Goal: Task Accomplishment & Management: Manage account settings

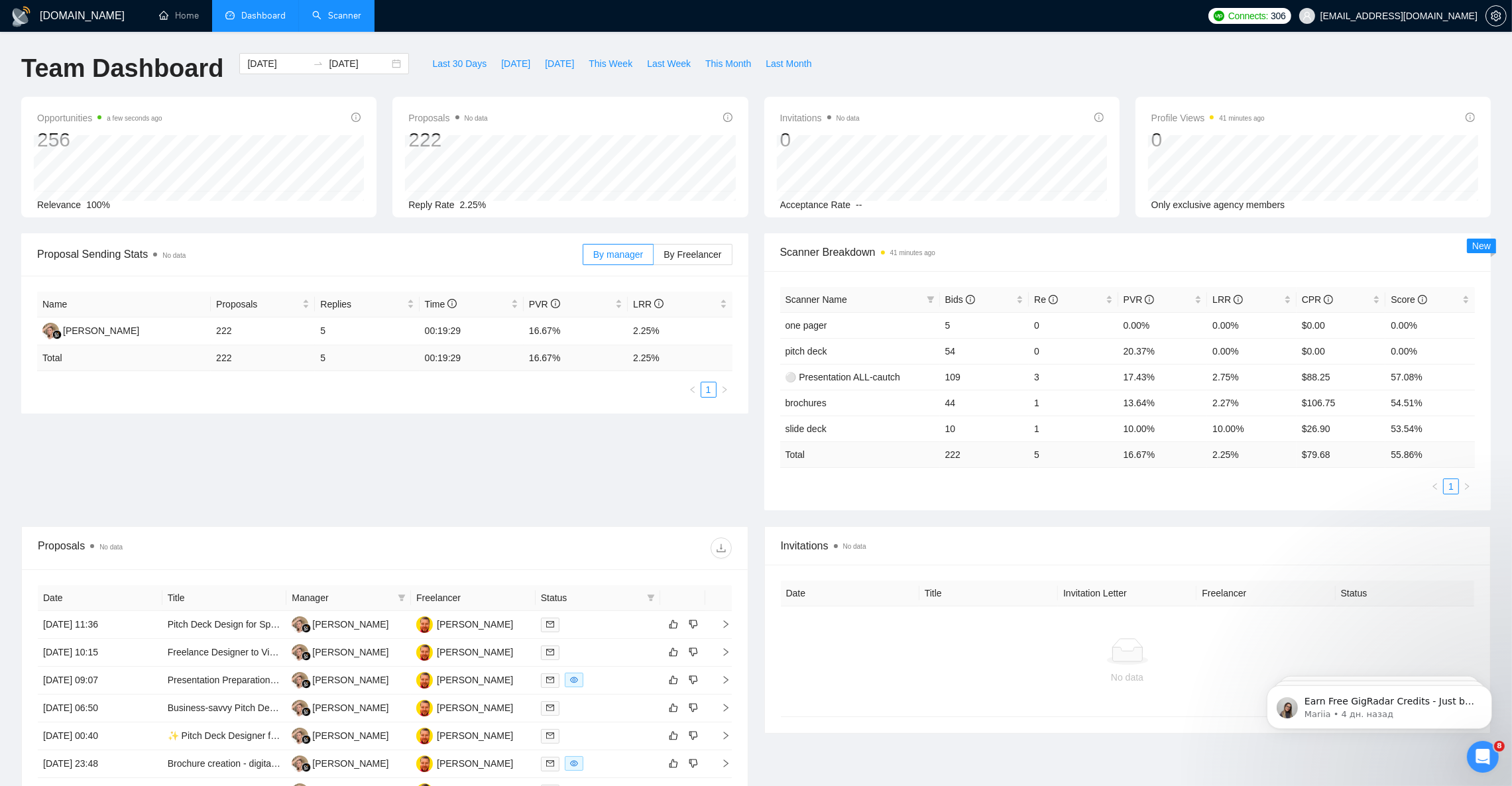
click at [329, 11] on link "Scanner" at bounding box center [336, 16] width 49 height 12
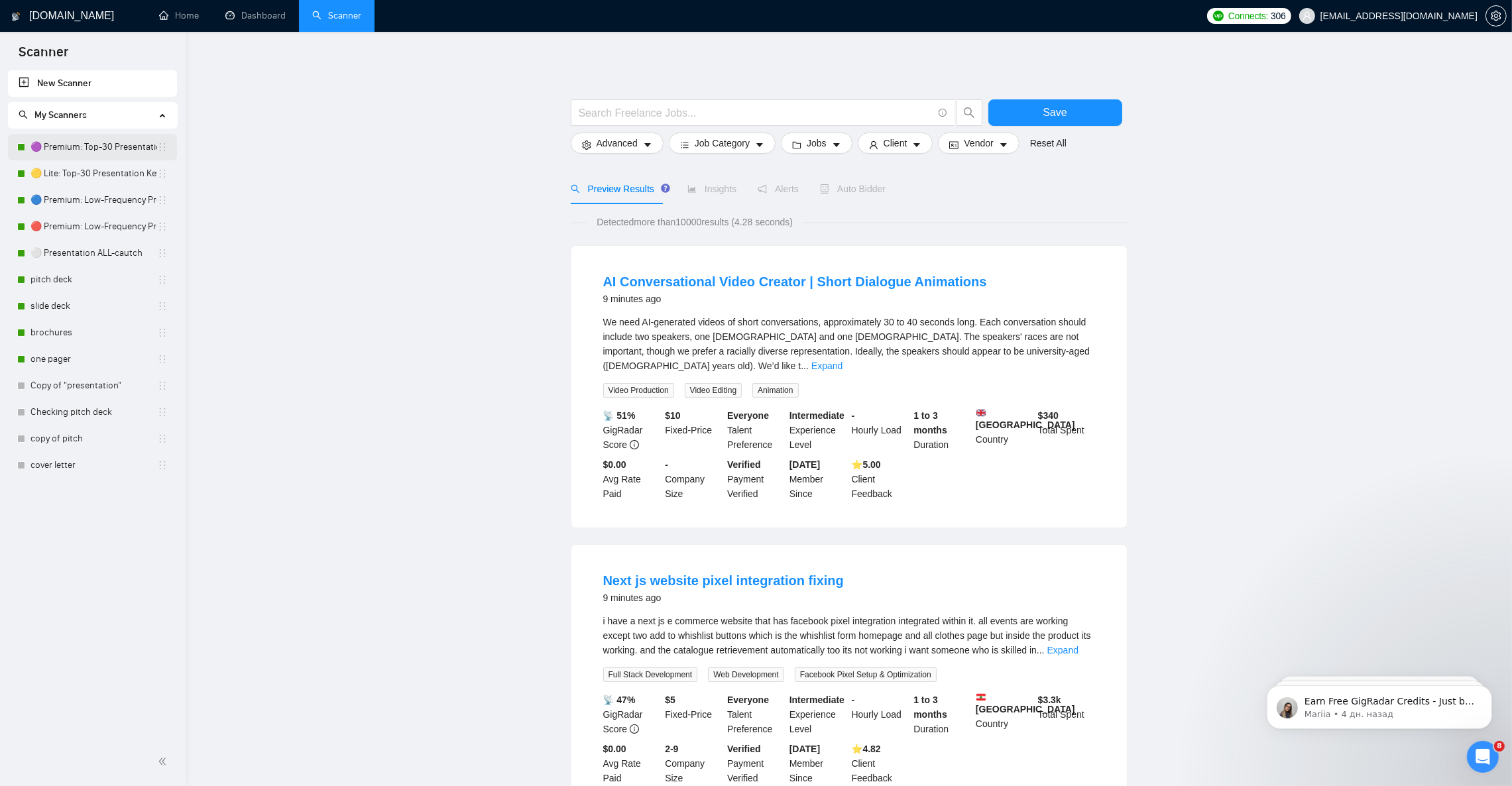
click at [78, 149] on link "🟣 Premium: Top-30 Presentation Keywords" at bounding box center [93, 147] width 126 height 26
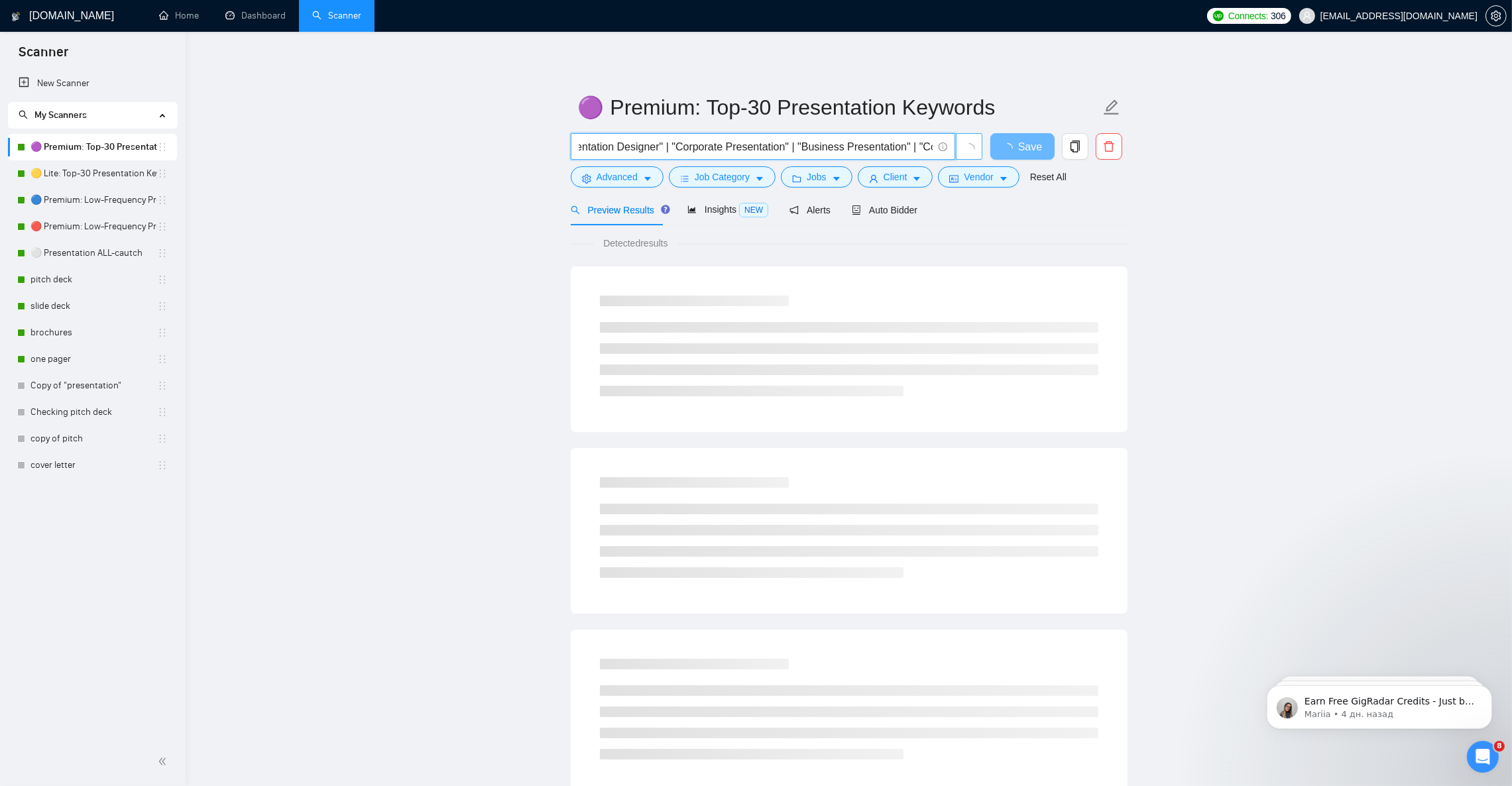
scroll to position [0, 1642]
drag, startPoint x: 882, startPoint y: 149, endPoint x: 609, endPoint y: 138, distance: 273.2
click at [609, 139] on input ""PowerPoint Presentation" | "PowerPoint Presentation Design" | "PowerPoint Pres…" at bounding box center [756, 147] width 354 height 17
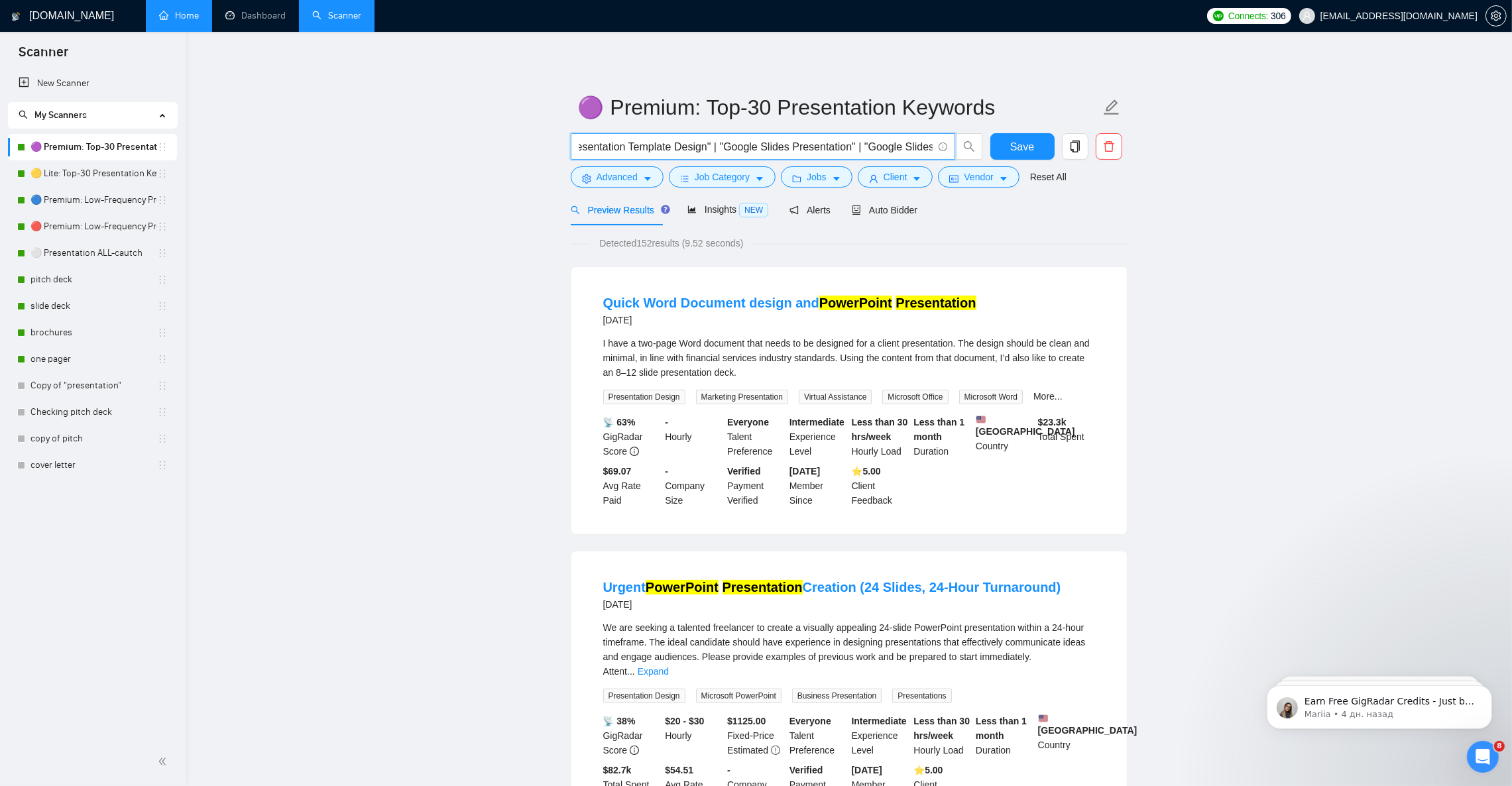
scroll to position [0, 0]
click at [181, 21] on link "Home" at bounding box center [179, 16] width 40 height 12
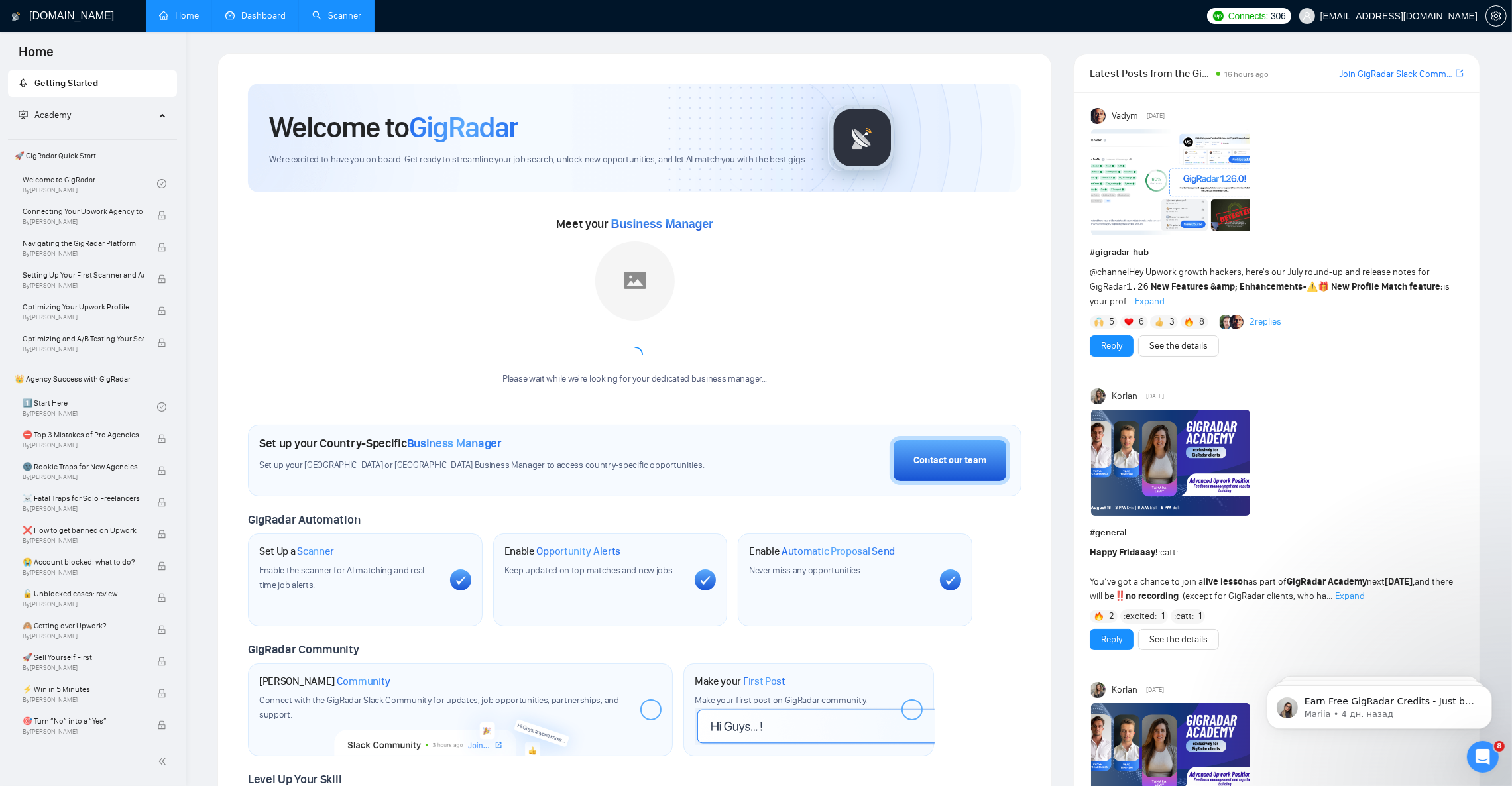
click at [256, 17] on link "Dashboard" at bounding box center [255, 16] width 60 height 12
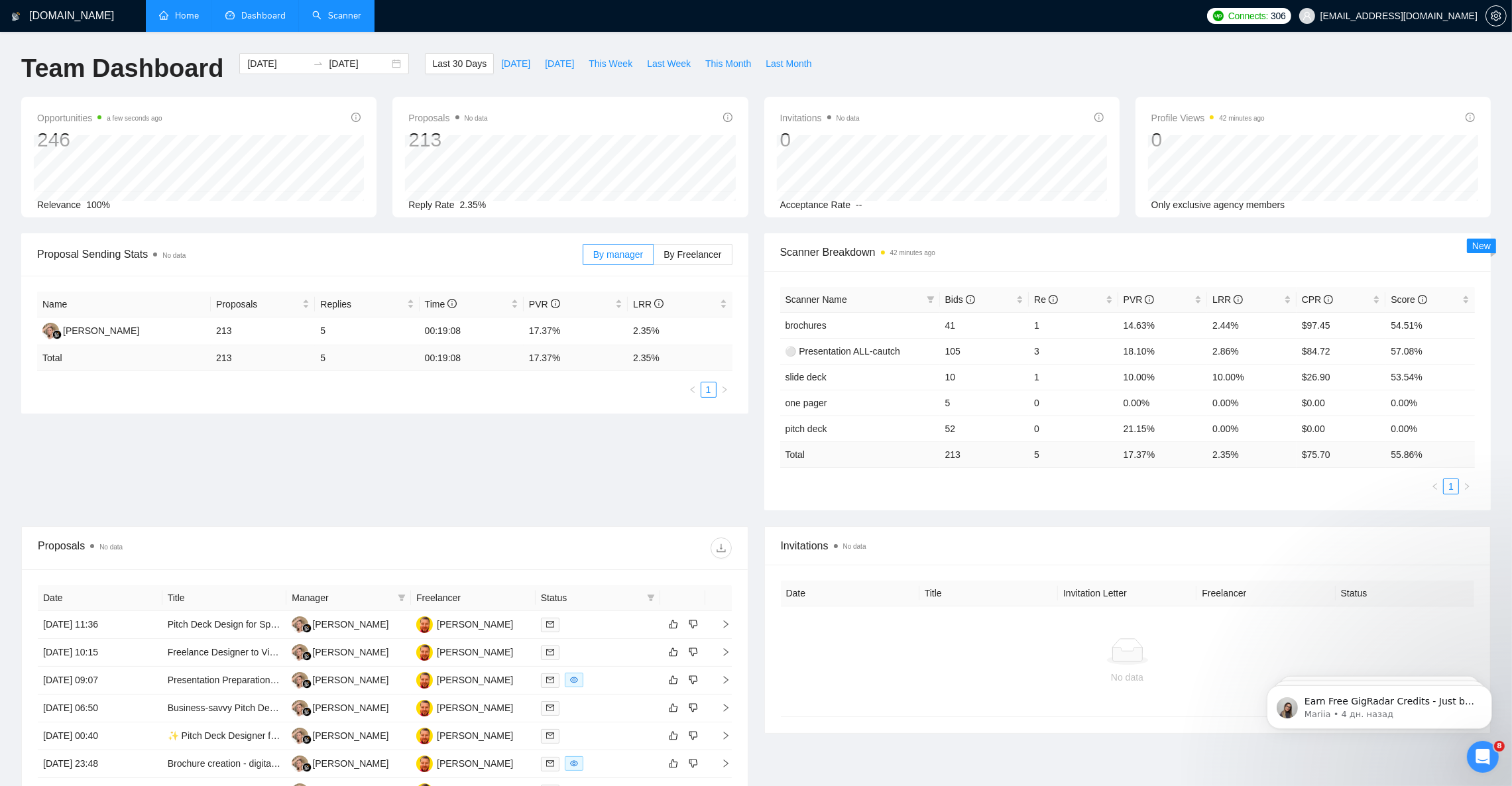
click at [328, 21] on link "Scanner" at bounding box center [336, 16] width 49 height 12
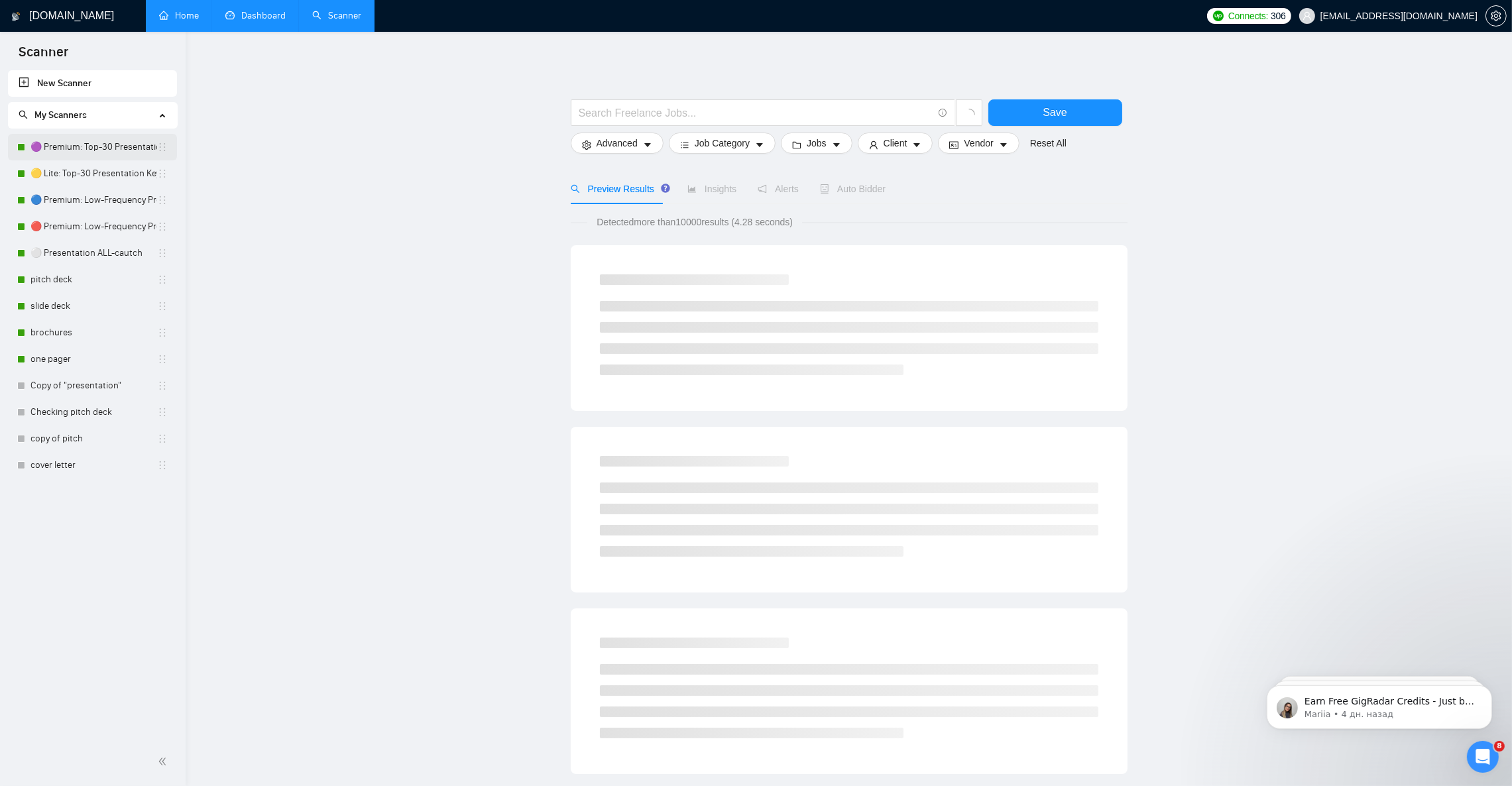
click at [79, 137] on link "🟣 Premium: Top-30 Presentation Keywords" at bounding box center [93, 147] width 126 height 26
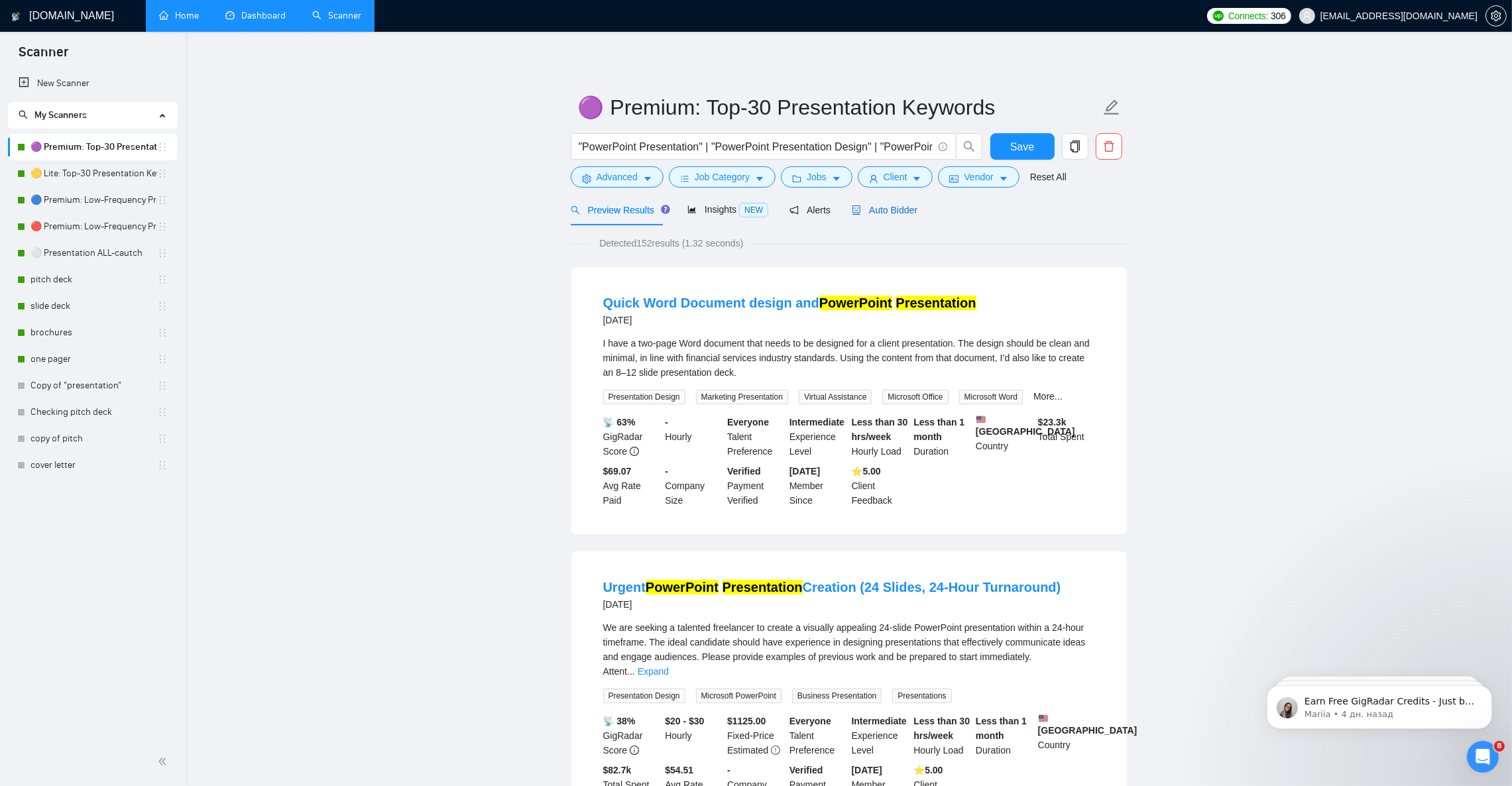
click at [886, 206] on span "Auto Bidder" at bounding box center [885, 210] width 65 height 11
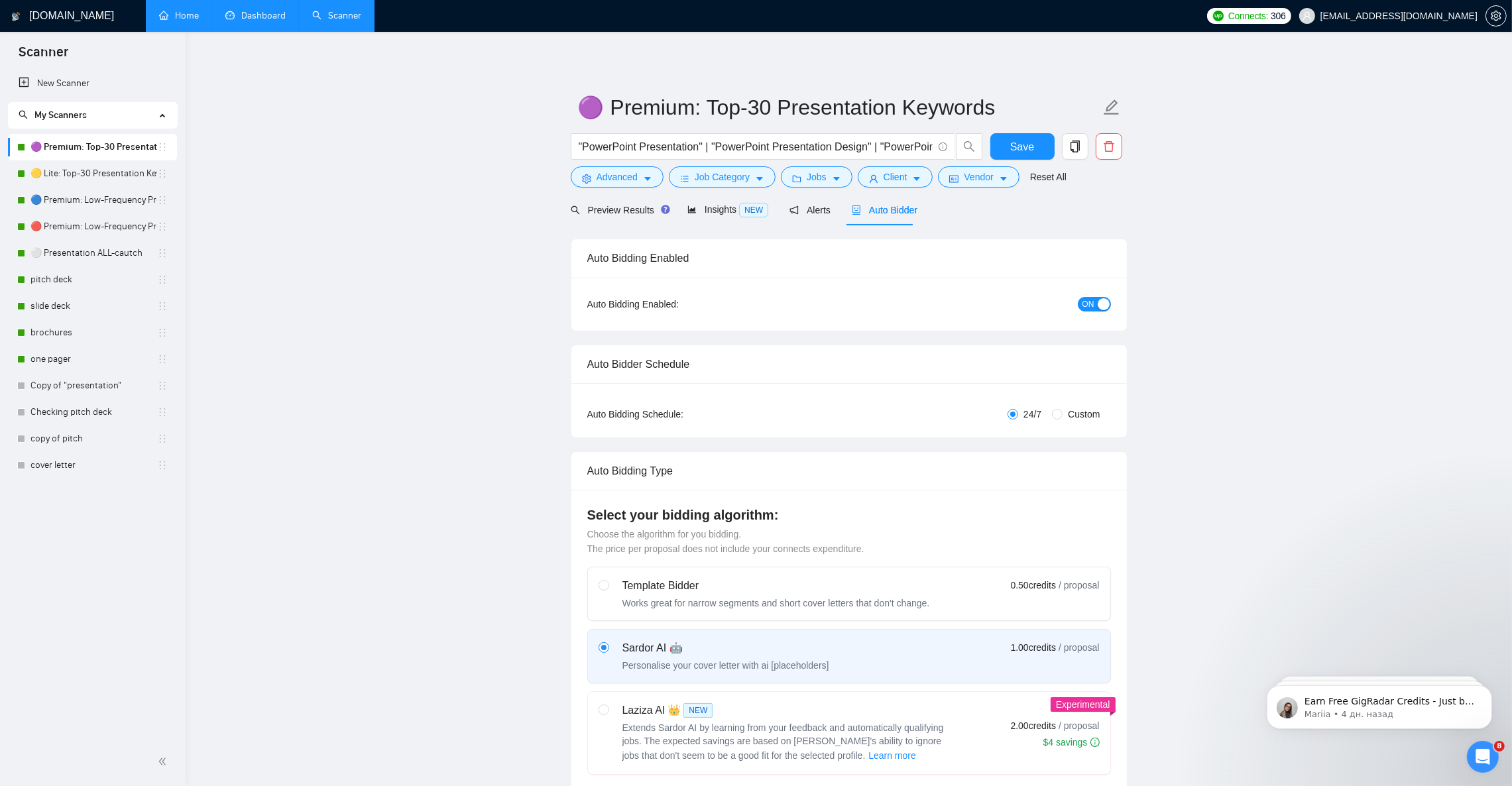
click at [1083, 305] on span "ON" at bounding box center [1089, 304] width 12 height 15
click at [1015, 150] on span "Save" at bounding box center [1022, 147] width 24 height 17
click at [1109, 304] on button "OFF" at bounding box center [1092, 304] width 37 height 15
click at [1029, 145] on span "Save" at bounding box center [1022, 147] width 24 height 17
click at [79, 170] on link "🟡 Lite: Top-30 Presentation Keywords" at bounding box center [93, 174] width 126 height 26
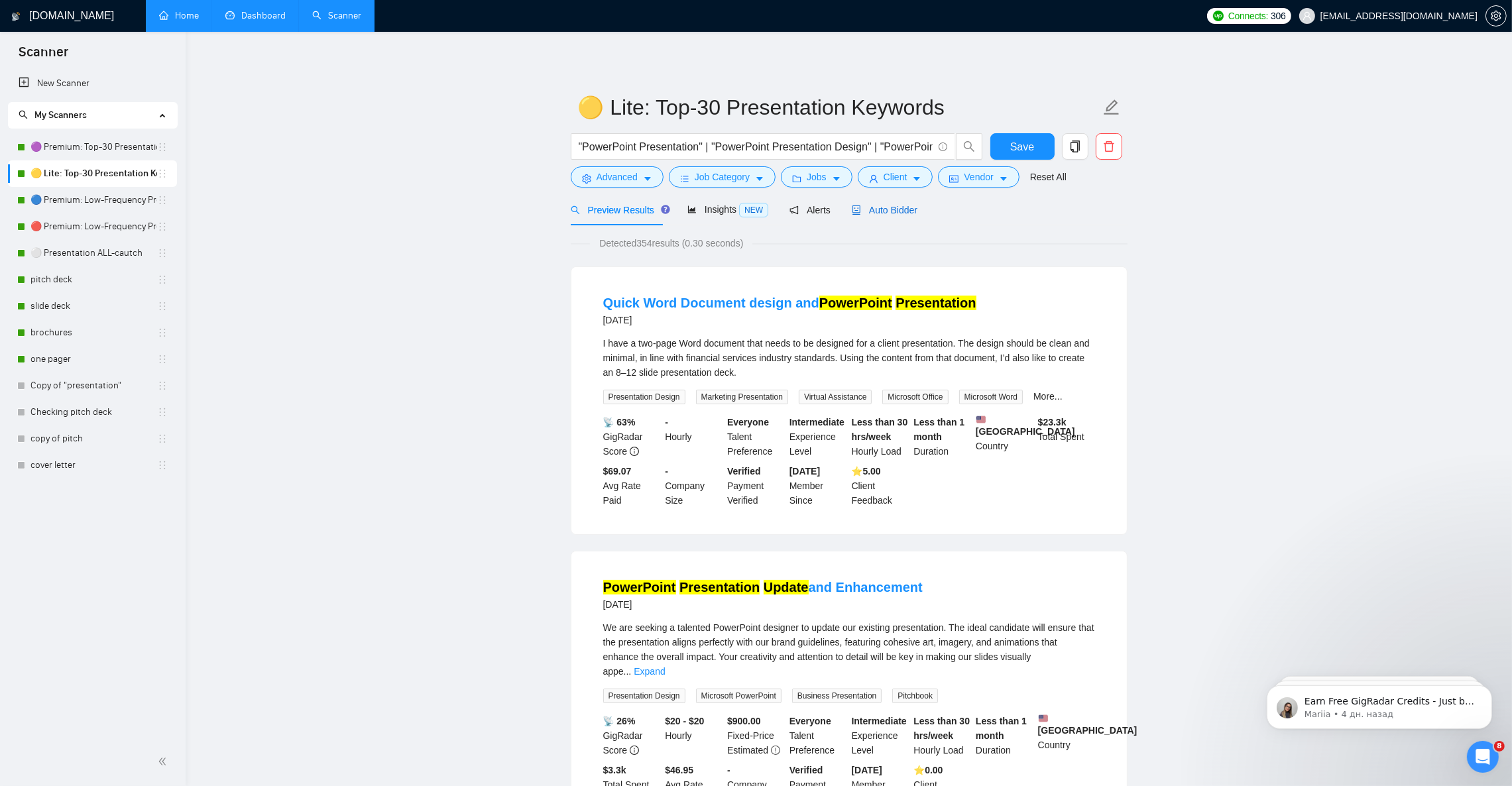
click at [882, 208] on span "Auto Bidder" at bounding box center [885, 210] width 65 height 11
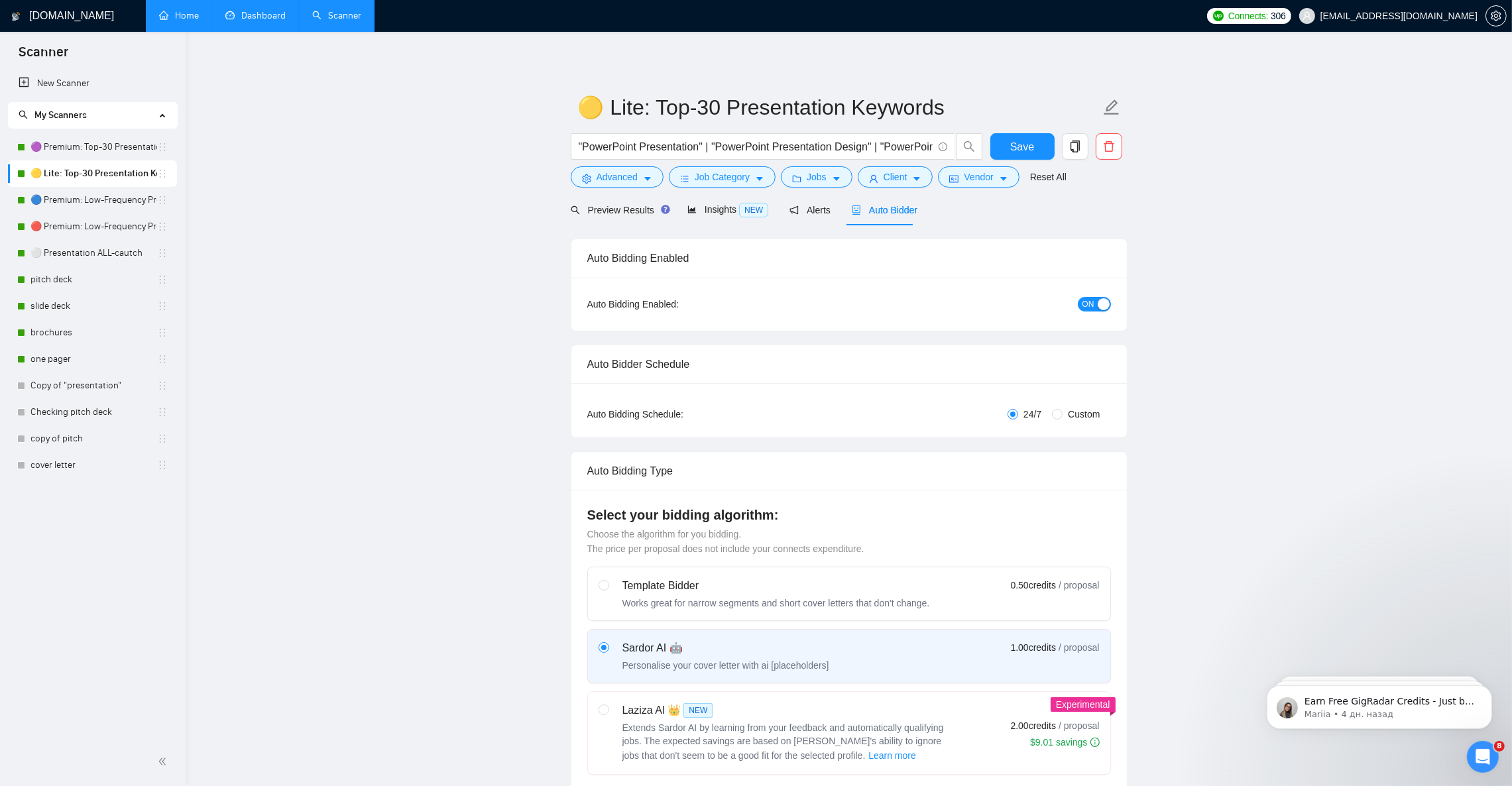
click at [1084, 310] on span "ON" at bounding box center [1089, 304] width 12 height 15
click at [1026, 136] on button "Save" at bounding box center [1023, 146] width 64 height 26
click at [1095, 302] on span "OFF" at bounding box center [1098, 304] width 16 height 15
click at [1019, 136] on button "Save" at bounding box center [1023, 146] width 64 height 26
click at [103, 196] on link "🔵 Premium: Low-Frequency Presentations" at bounding box center [93, 200] width 126 height 26
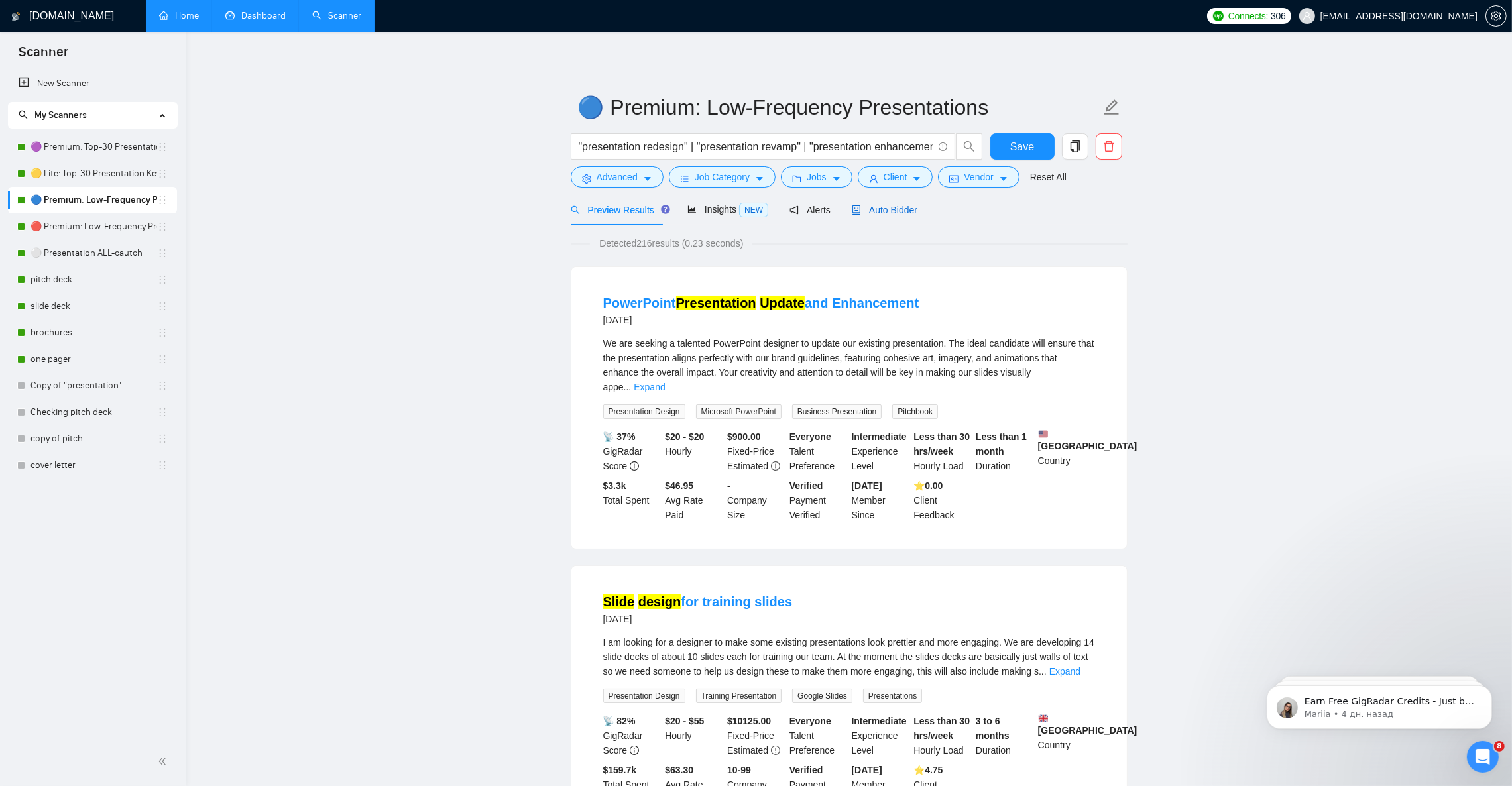
click at [866, 209] on span "Auto Bidder" at bounding box center [885, 210] width 65 height 11
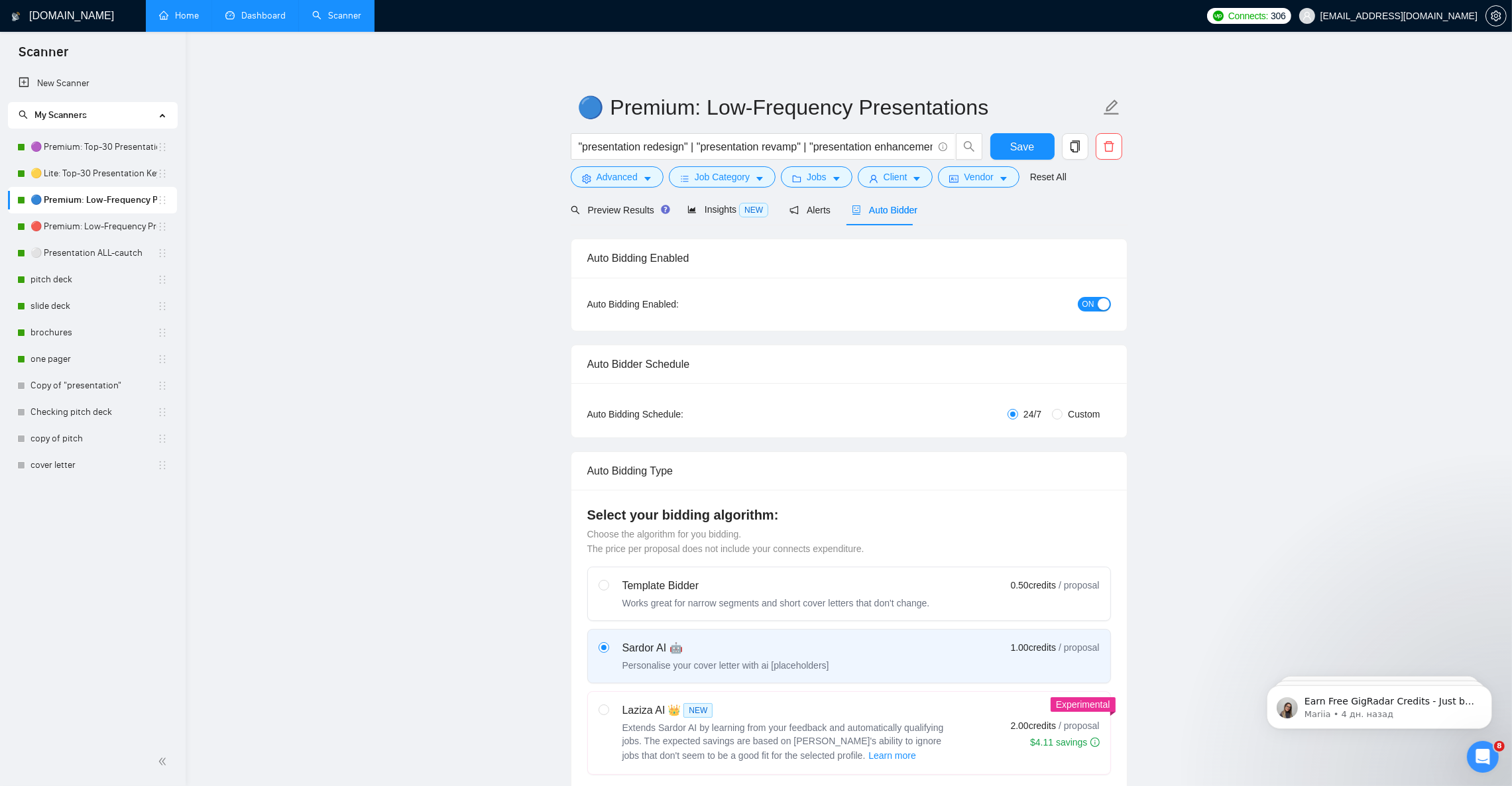
click at [1085, 304] on span "ON" at bounding box center [1089, 304] width 12 height 15
click at [1008, 145] on button "Save" at bounding box center [1023, 146] width 64 height 26
click at [1100, 310] on span "OFF" at bounding box center [1098, 304] width 16 height 15
click at [1019, 143] on span "Save" at bounding box center [1022, 147] width 24 height 17
drag, startPoint x: 117, startPoint y: 217, endPoint x: 174, endPoint y: 226, distance: 57.7
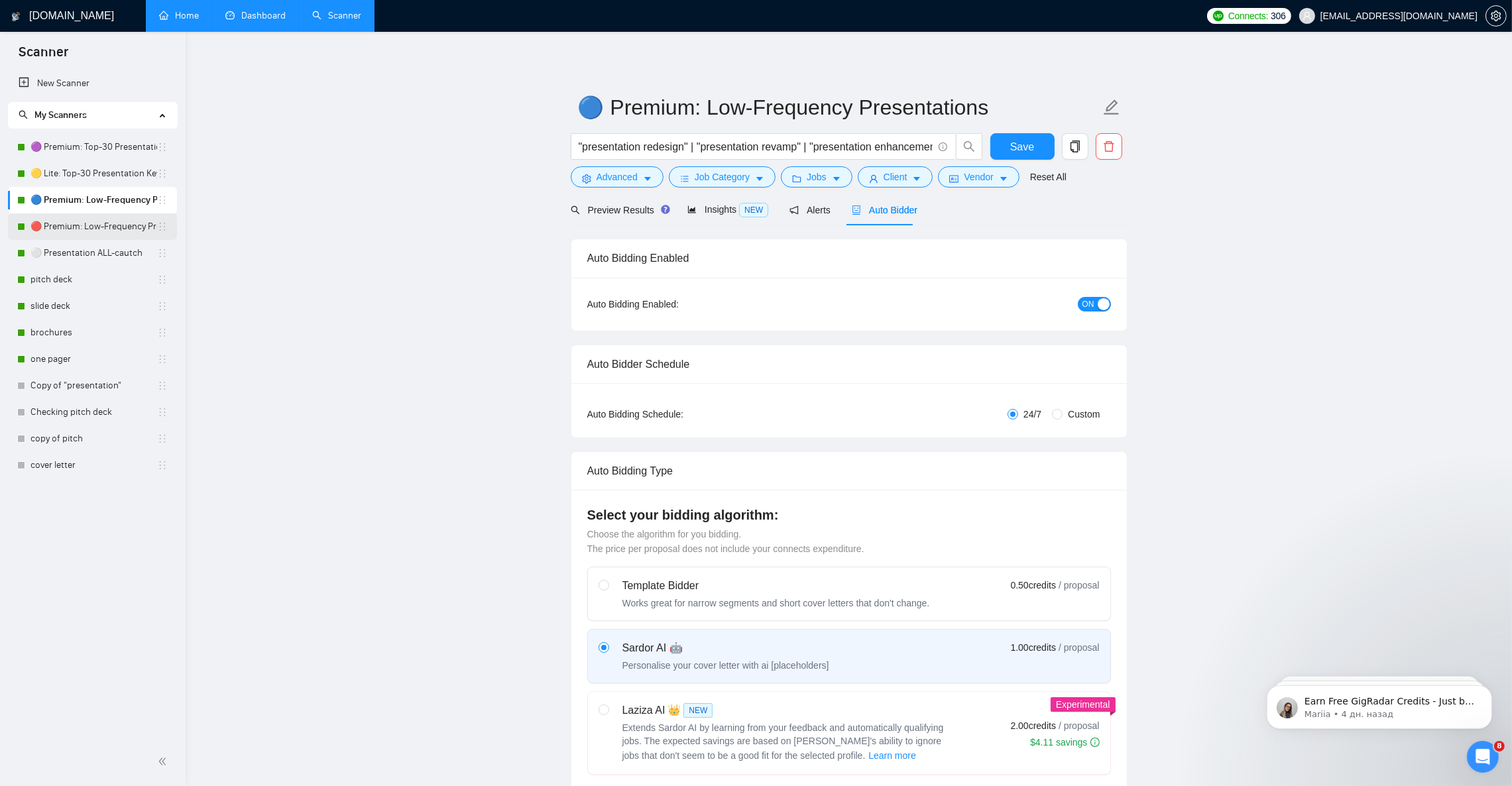
click at [117, 217] on link "🔴 Premium: Low-Frequency Presentations" at bounding box center [93, 226] width 126 height 26
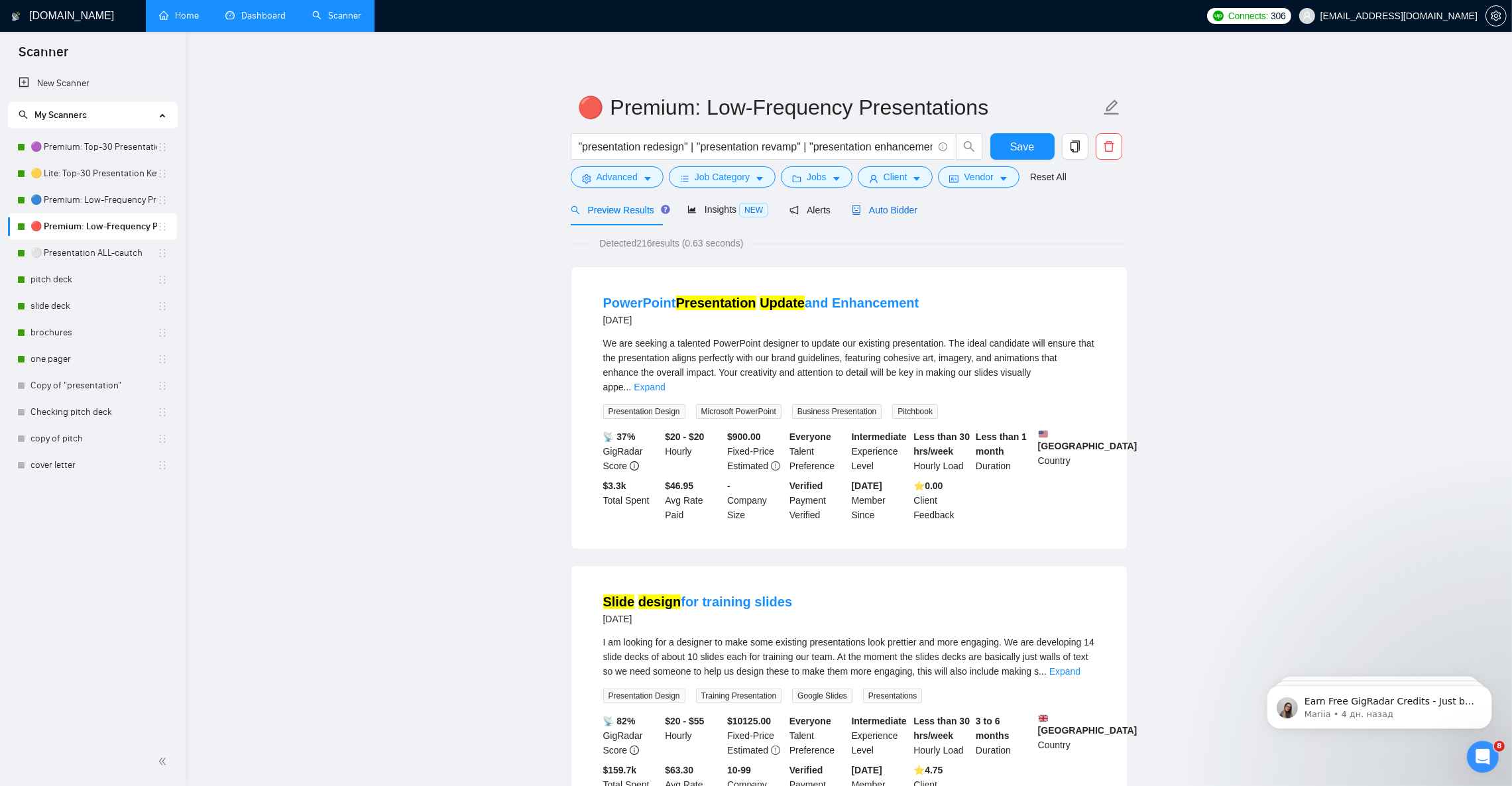
click at [889, 205] on span "Auto Bidder" at bounding box center [885, 210] width 65 height 11
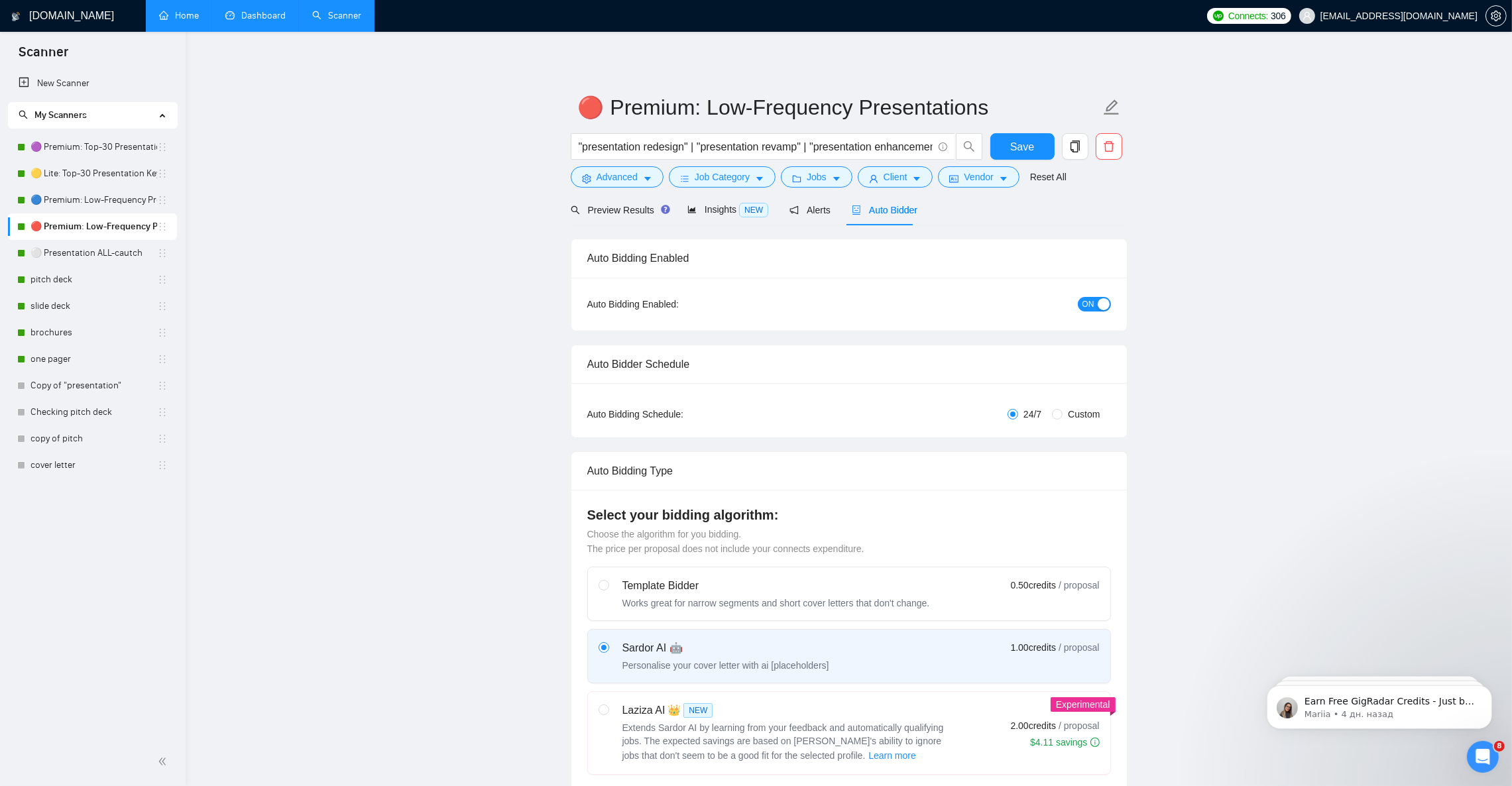
click at [1085, 298] on span "ON" at bounding box center [1089, 304] width 12 height 15
click at [1019, 145] on div "Reset all filters" at bounding box center [1045, 151] width 72 height 22
click at [993, 145] on button "Save" at bounding box center [1023, 146] width 64 height 26
click at [1096, 304] on span "OFF" at bounding box center [1098, 304] width 16 height 15
click at [1022, 139] on span "Save" at bounding box center [1022, 147] width 24 height 17
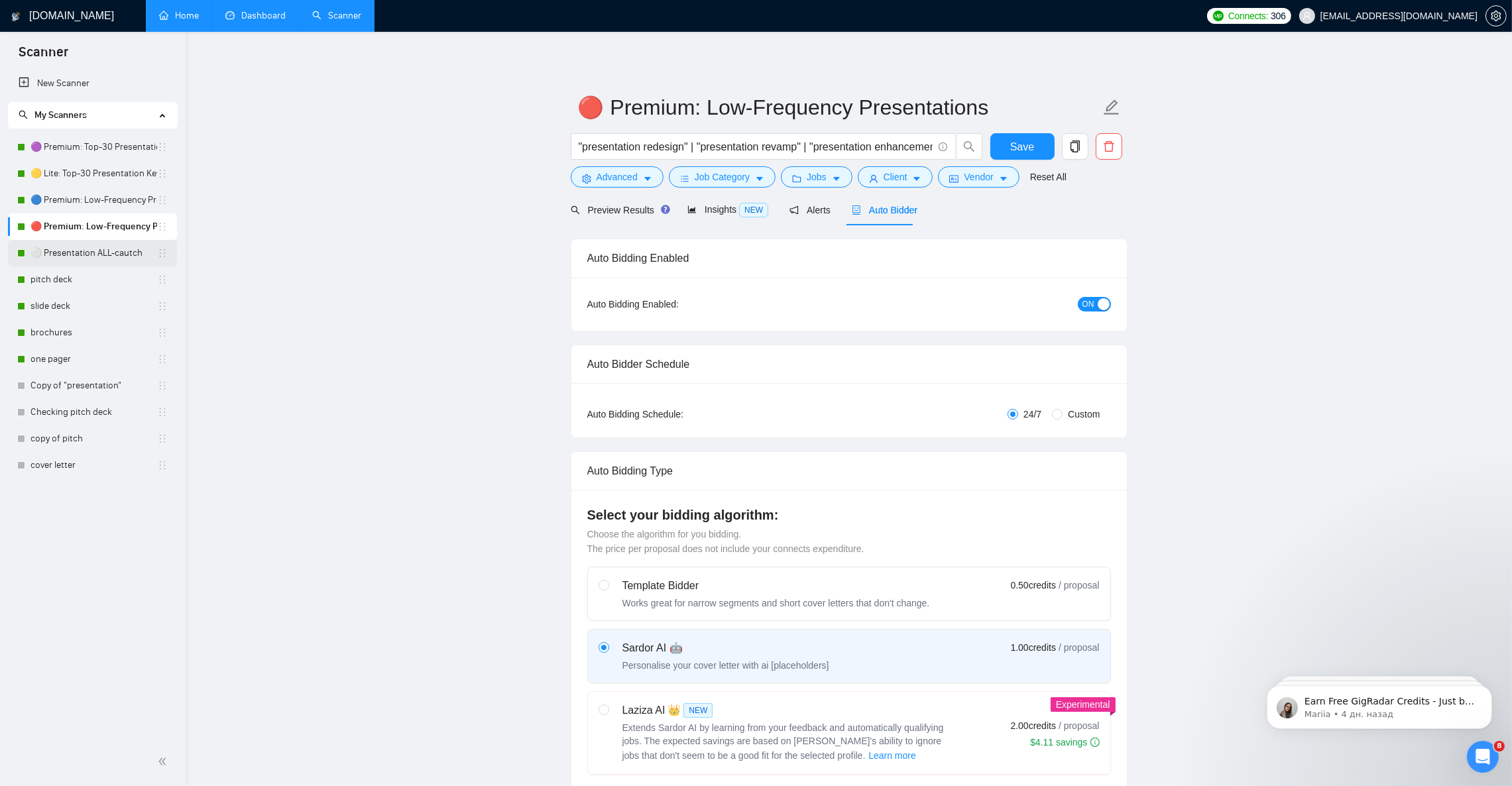
click at [74, 245] on link "⚪ Presentation ALL-cautch" at bounding box center [93, 253] width 126 height 26
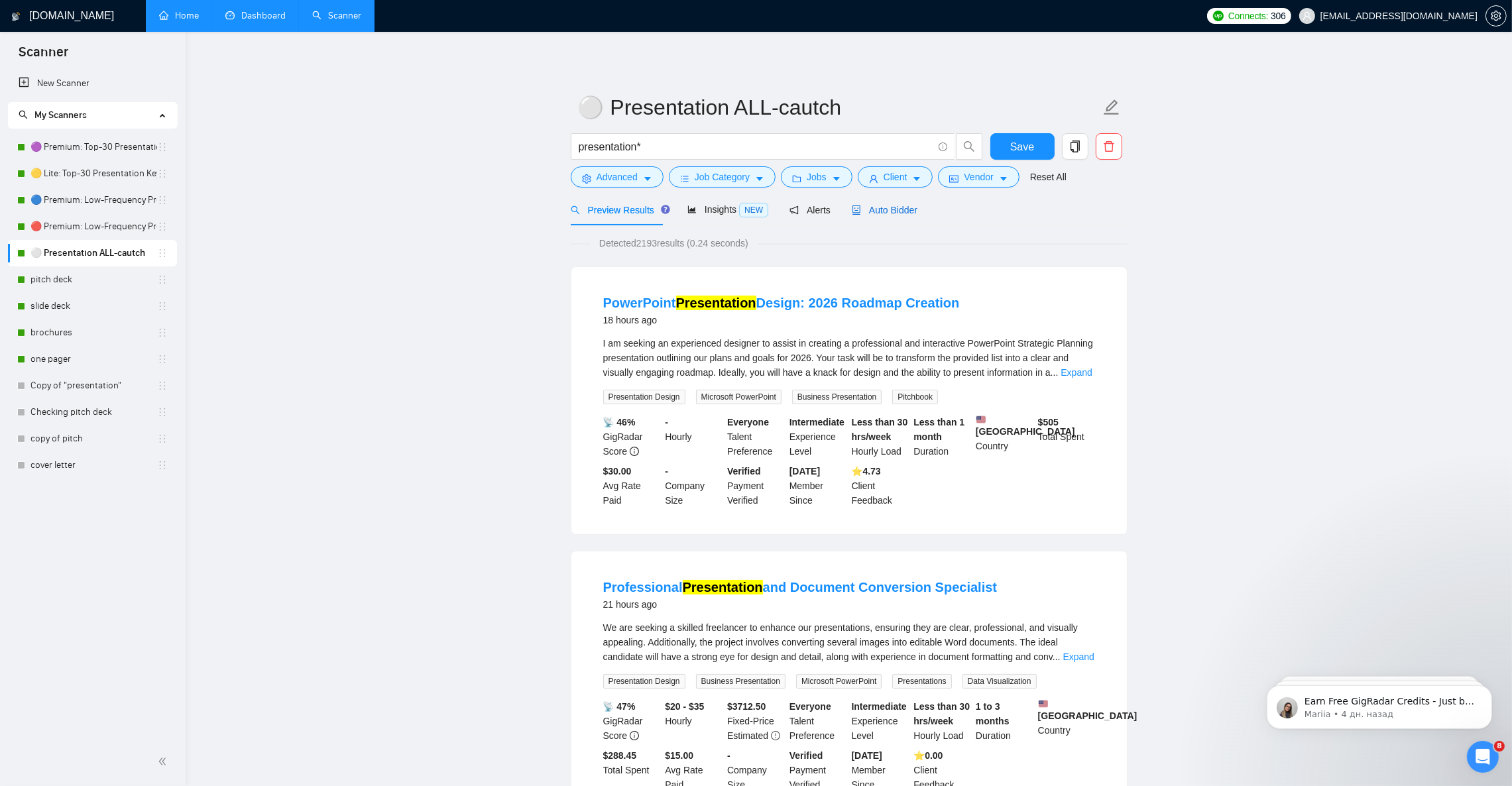
click at [892, 214] on span "Auto Bidder" at bounding box center [885, 210] width 65 height 11
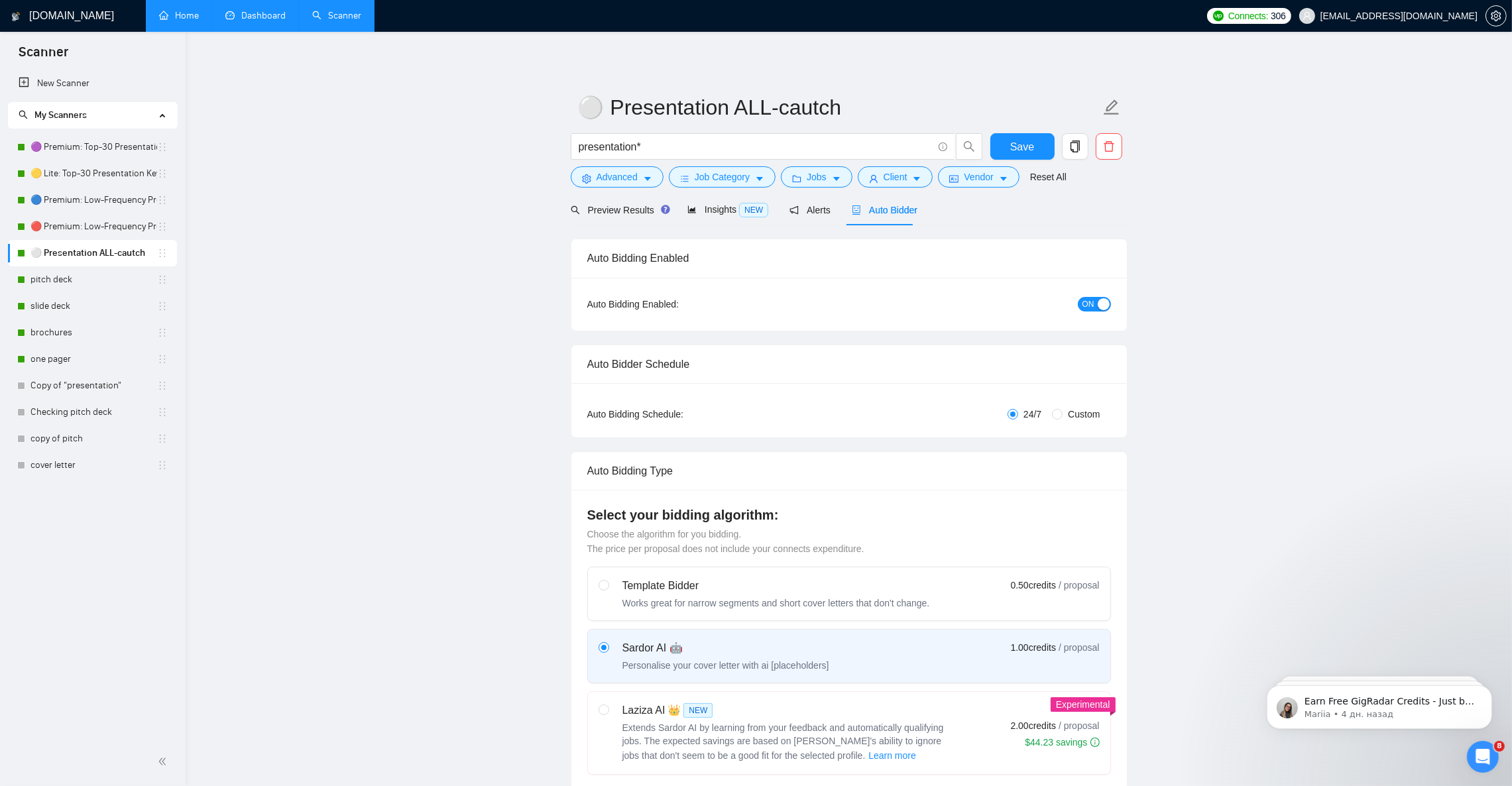
click at [1083, 310] on span "ON" at bounding box center [1089, 304] width 12 height 15
click at [1025, 149] on span "Save" at bounding box center [1022, 147] width 24 height 17
click at [1095, 306] on span "OFF" at bounding box center [1098, 304] width 16 height 15
click at [1027, 143] on span "Save" at bounding box center [1022, 147] width 24 height 17
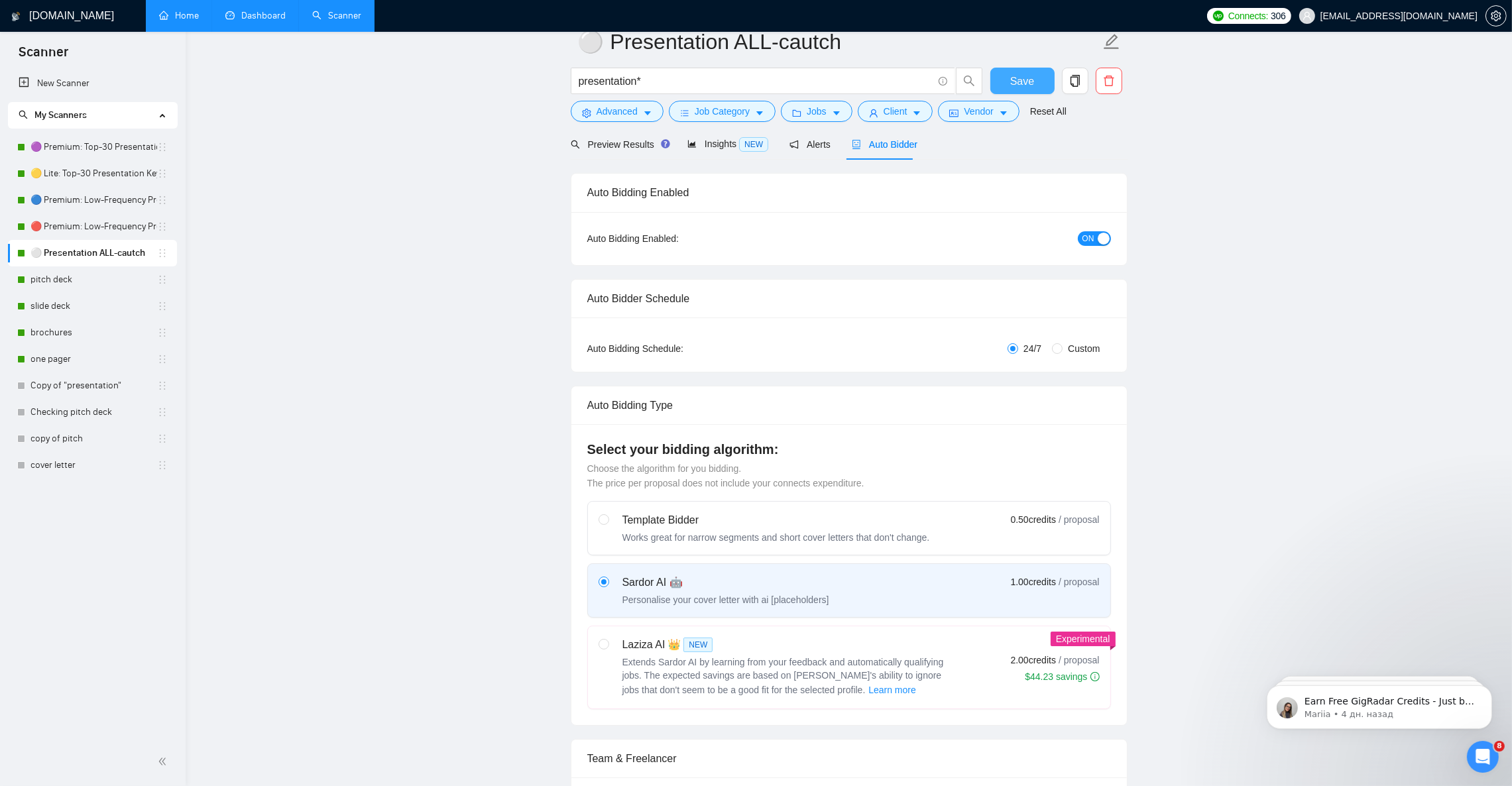
scroll to position [298, 0]
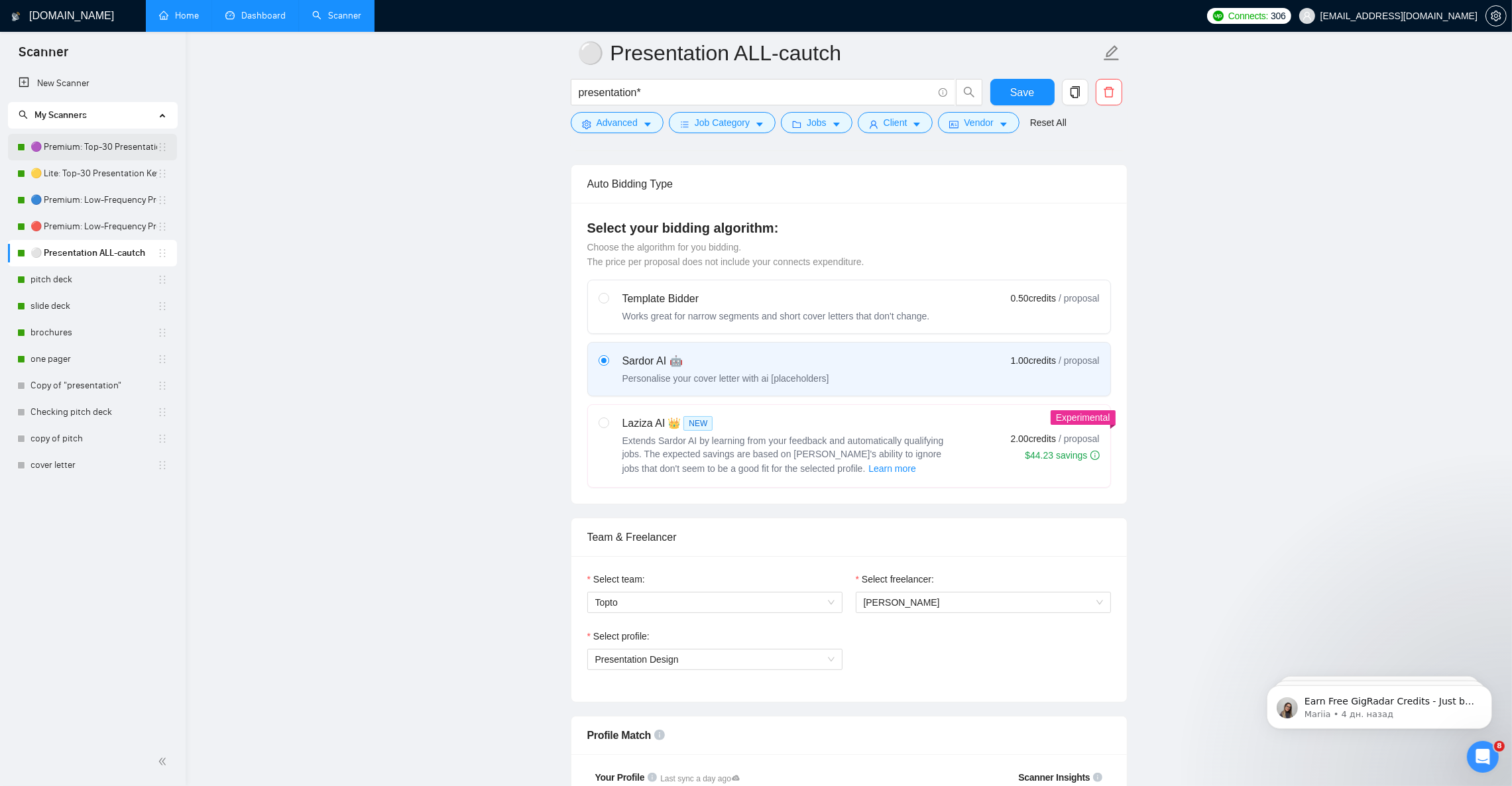
click at [45, 146] on link "🟣 Premium: Top-30 Presentation Keywords" at bounding box center [93, 147] width 126 height 26
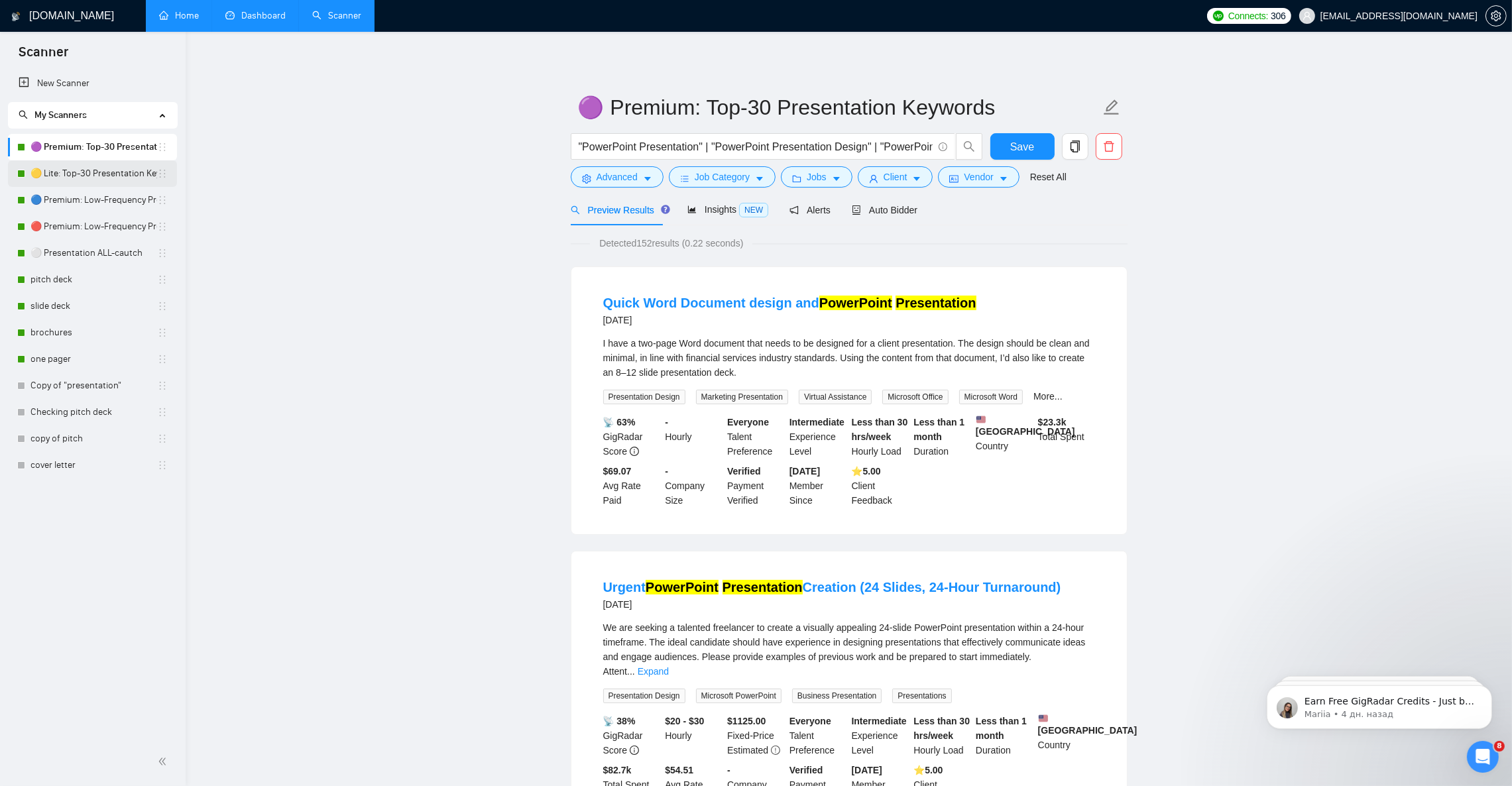
click at [67, 180] on link "🟡 Lite: Top-30 Presentation Keywords" at bounding box center [93, 174] width 126 height 26
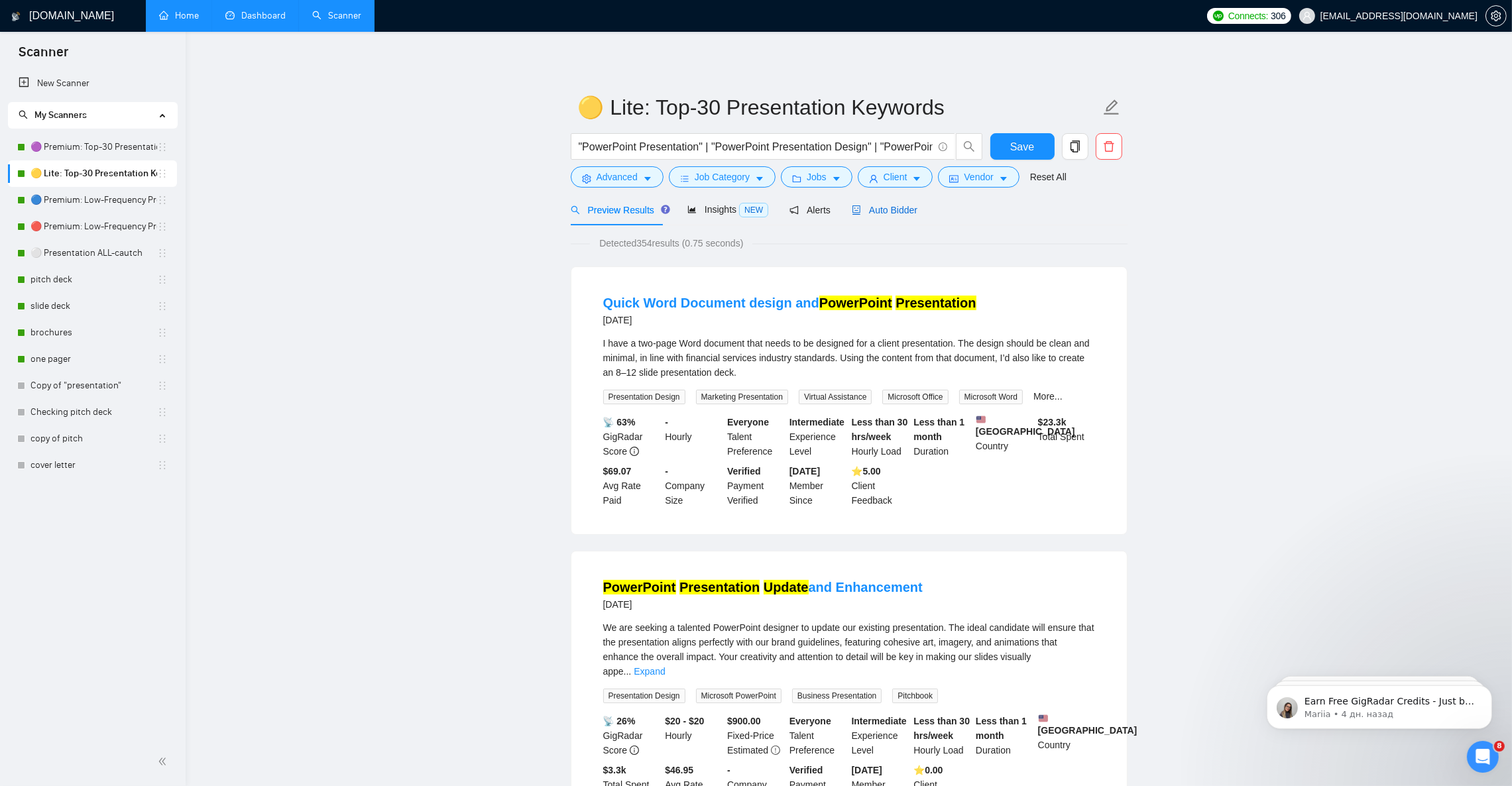
click at [885, 205] on span "Auto Bidder" at bounding box center [885, 210] width 65 height 11
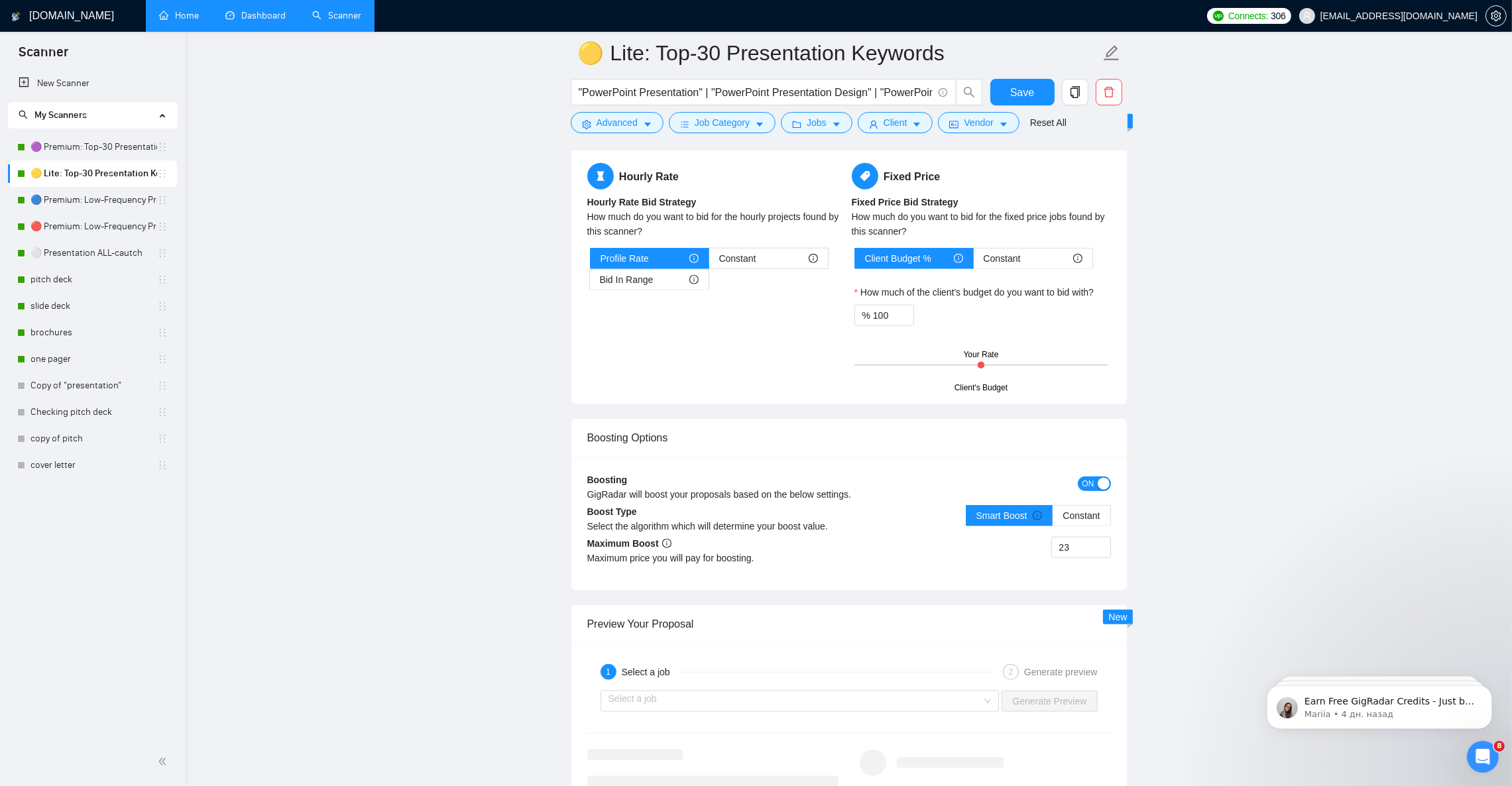
scroll to position [2187, 0]
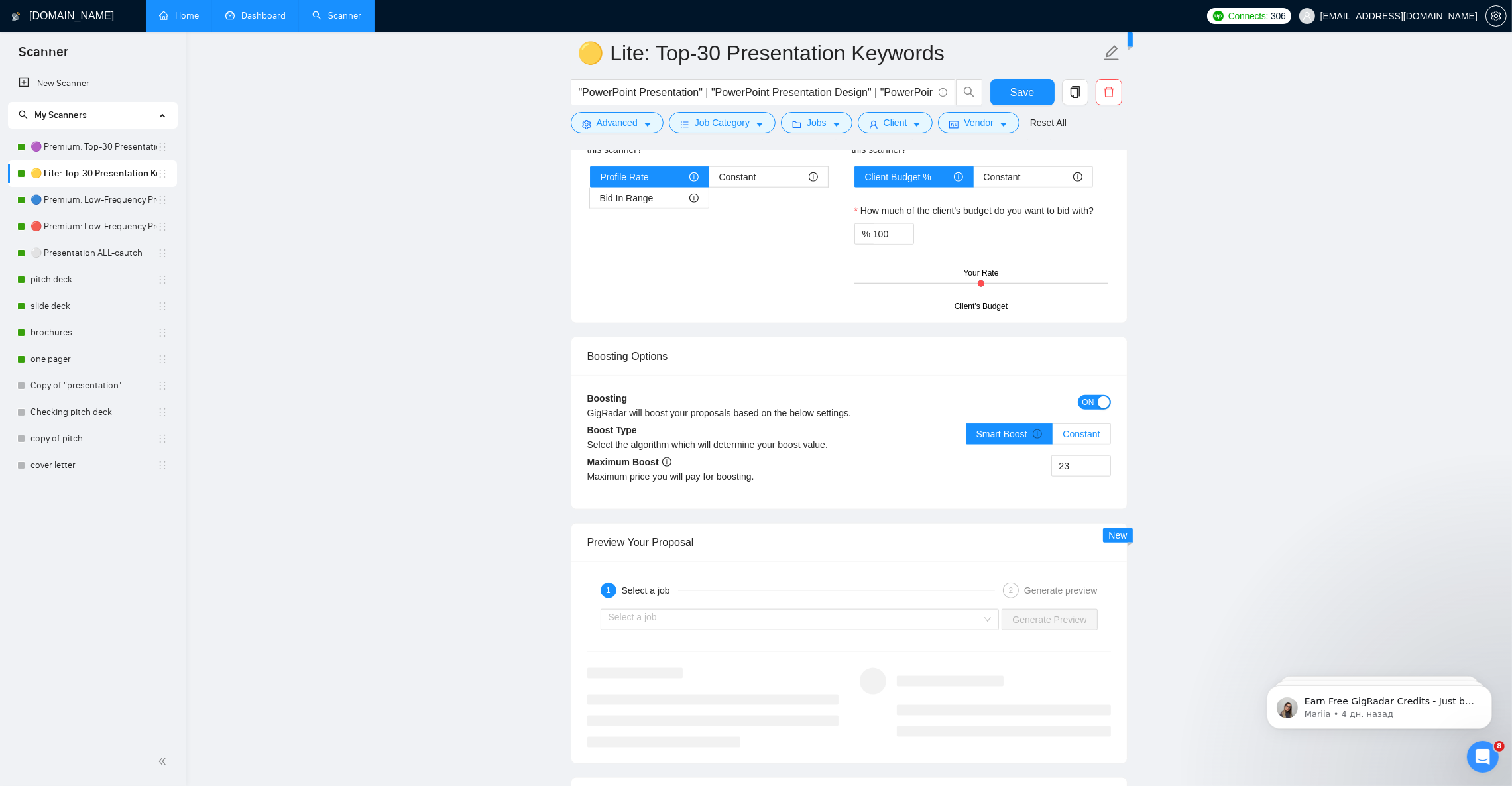
click at [1089, 440] on span "Constant" at bounding box center [1081, 434] width 37 height 11
click at [1052, 437] on input "Constant" at bounding box center [1052, 437] width 0 height 0
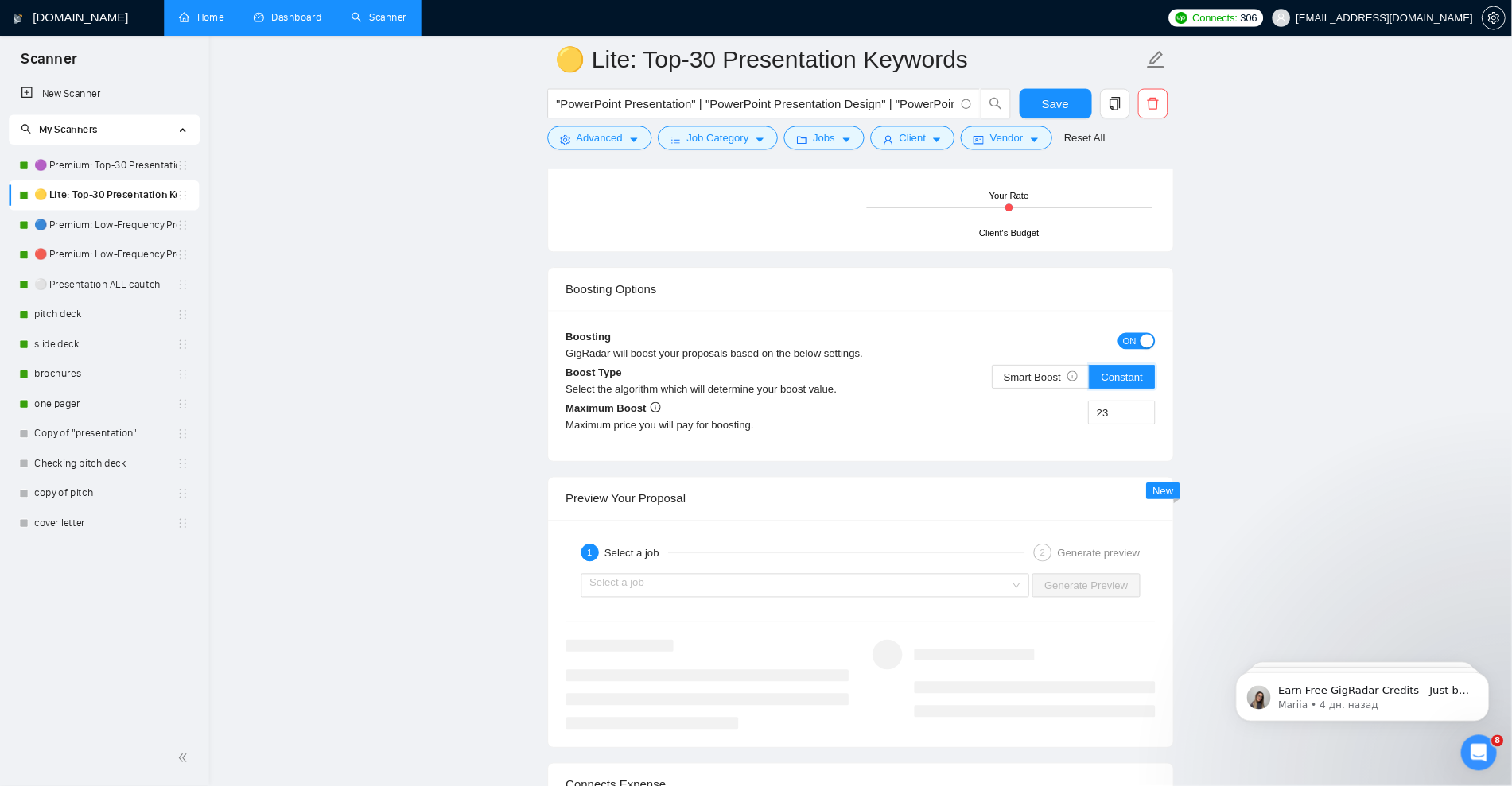
scroll to position [2743, 0]
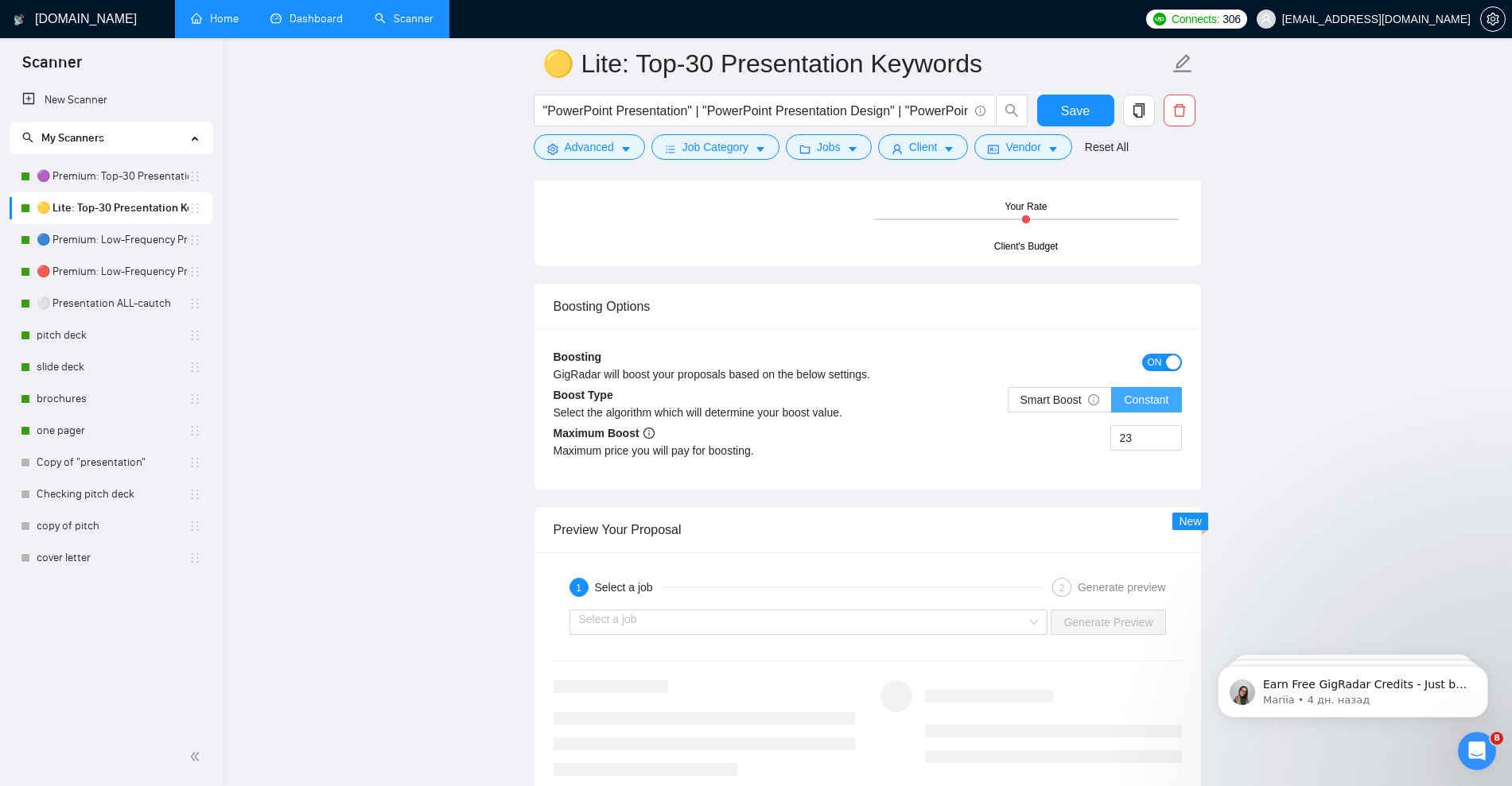
click at [1154, 394] on span "Constant" at bounding box center [1145, 399] width 45 height 13
click at [1111, 403] on input "Constant" at bounding box center [1111, 403] width 0 height 0
click at [1048, 402] on span "Smart Boost" at bounding box center [1060, 399] width 79 height 13
click at [1008, 403] on input "Smart Boost" at bounding box center [1008, 403] width 0 height 0
